Goal: Task Accomplishment & Management: Manage account settings

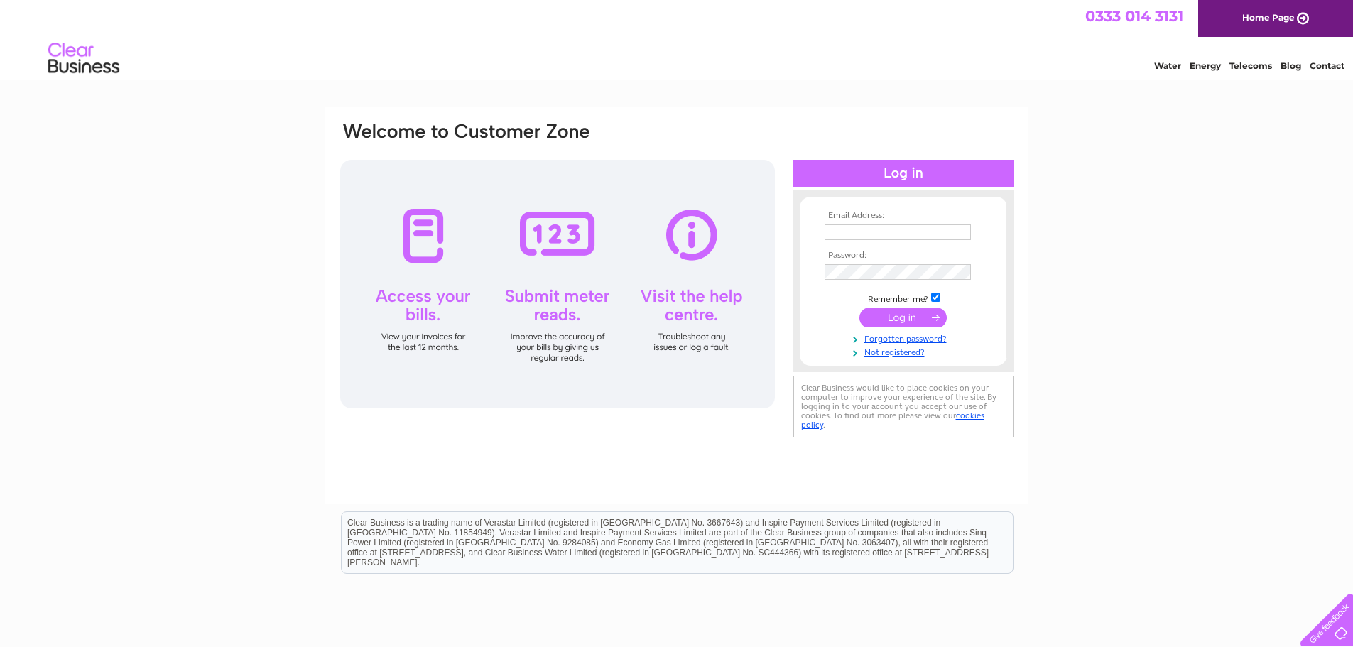
type input "[PERSON_NAME][EMAIL_ADDRESS][DOMAIN_NAME]"
click at [905, 325] on input "submit" at bounding box center [902, 318] width 87 height 20
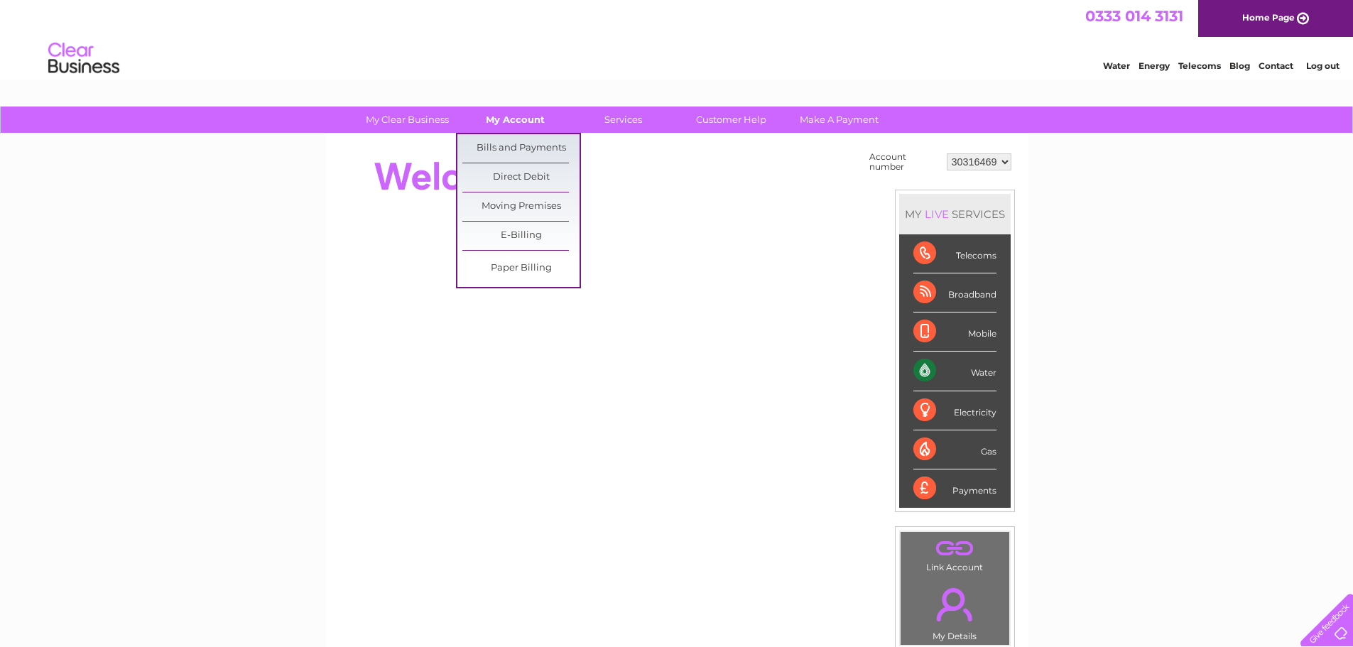
click at [509, 126] on link "My Account" at bounding box center [515, 120] width 117 height 26
click at [511, 141] on link "Bills and Payments" at bounding box center [520, 148] width 117 height 28
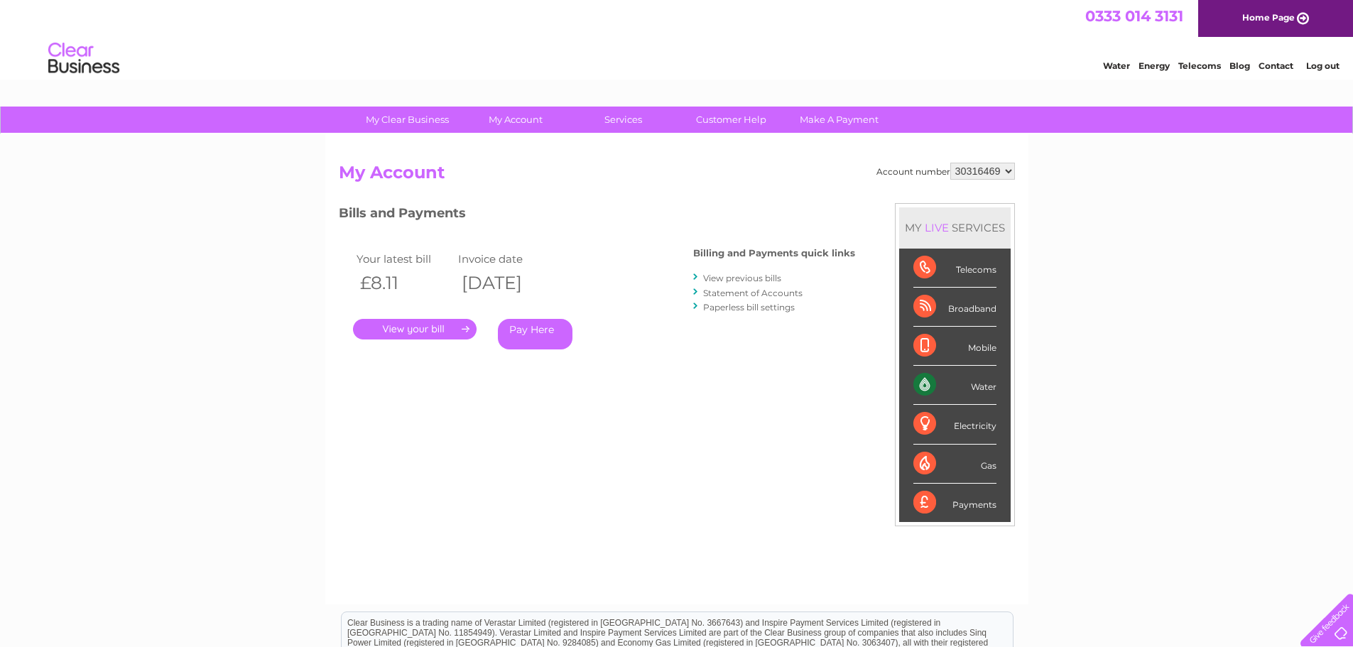
click at [425, 327] on link "." at bounding box center [415, 329] width 124 height 21
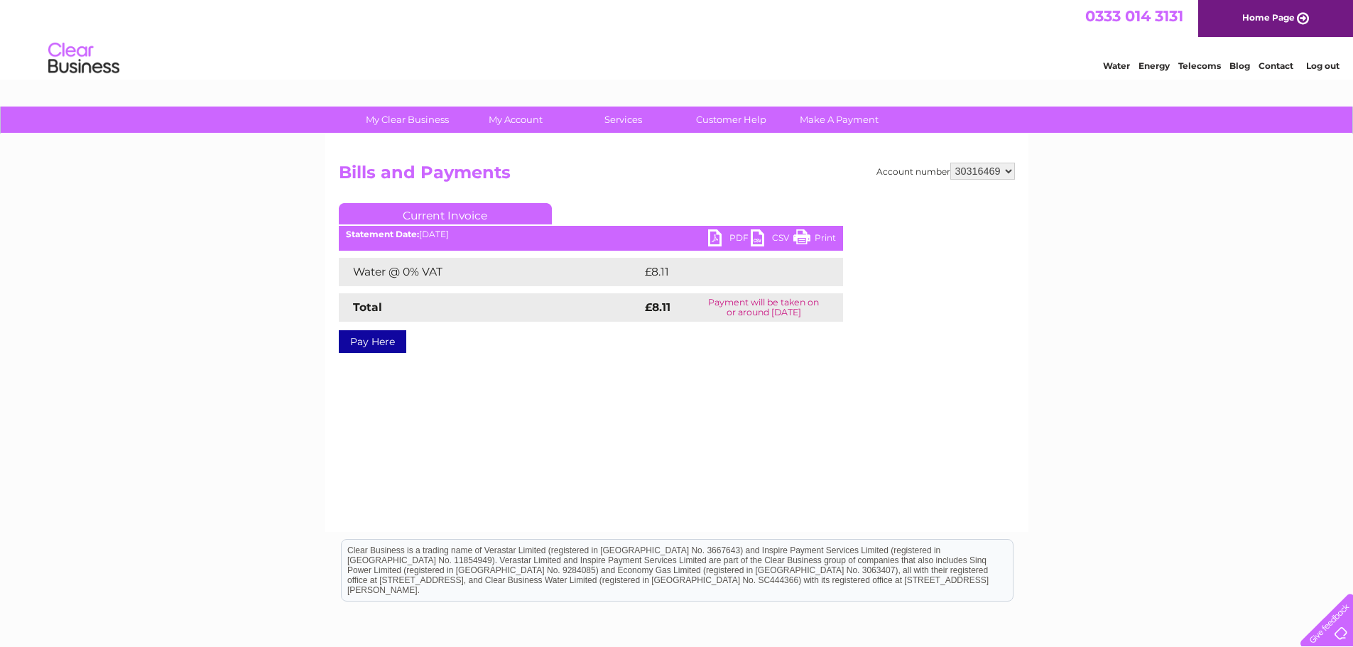
click at [725, 234] on link "PDF" at bounding box center [729, 239] width 43 height 21
